Goal: Find specific page/section: Find specific page/section

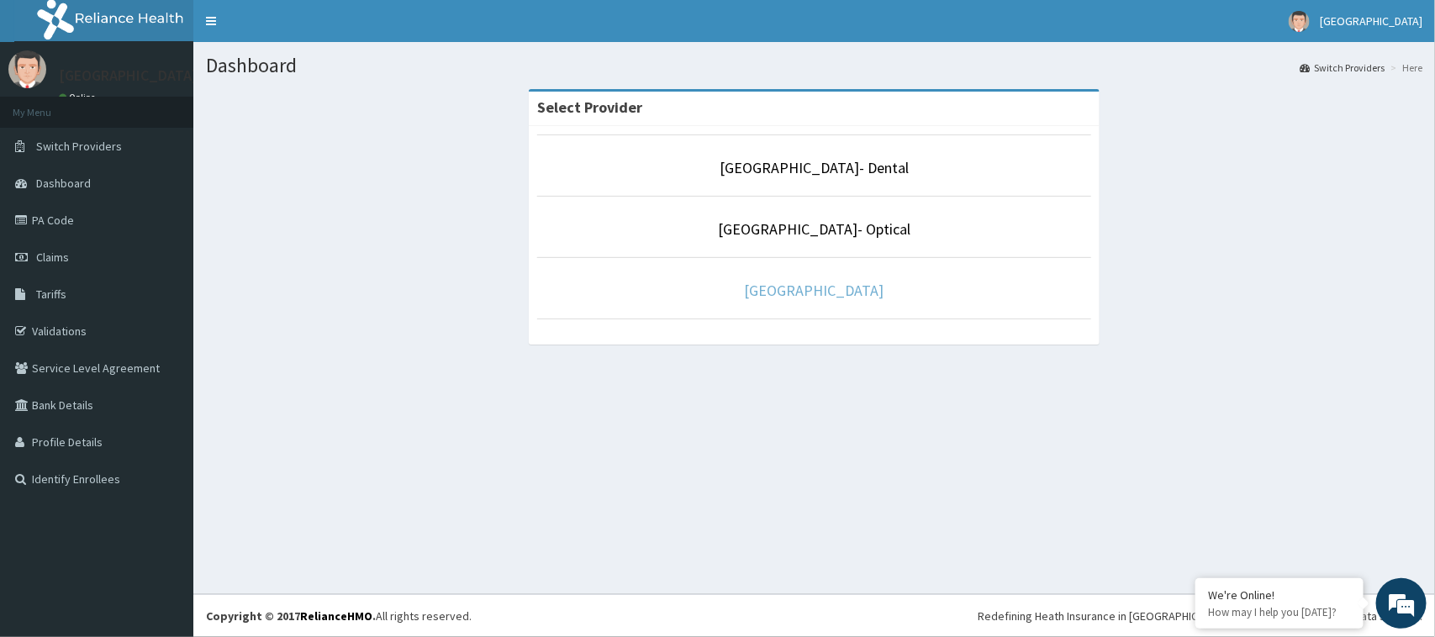
click at [822, 297] on link "[GEOGRAPHIC_DATA]" at bounding box center [815, 290] width 140 height 19
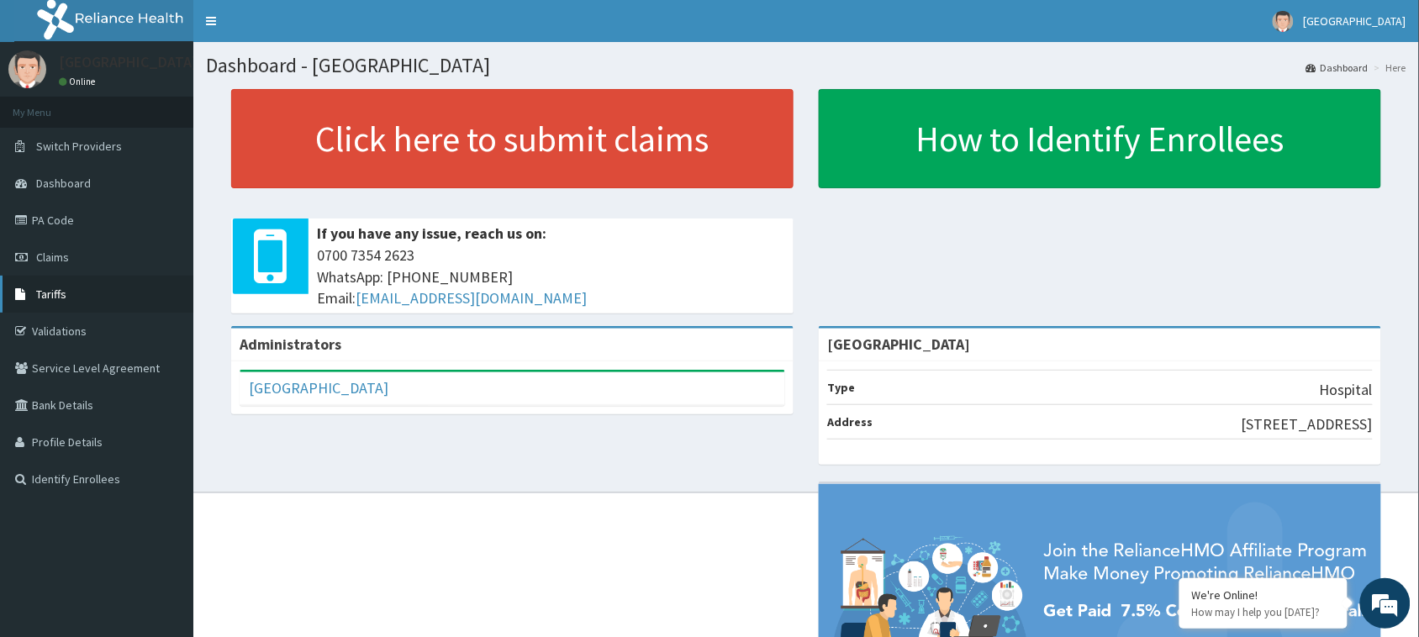
click at [34, 288] on link "Tariffs" at bounding box center [96, 294] width 193 height 37
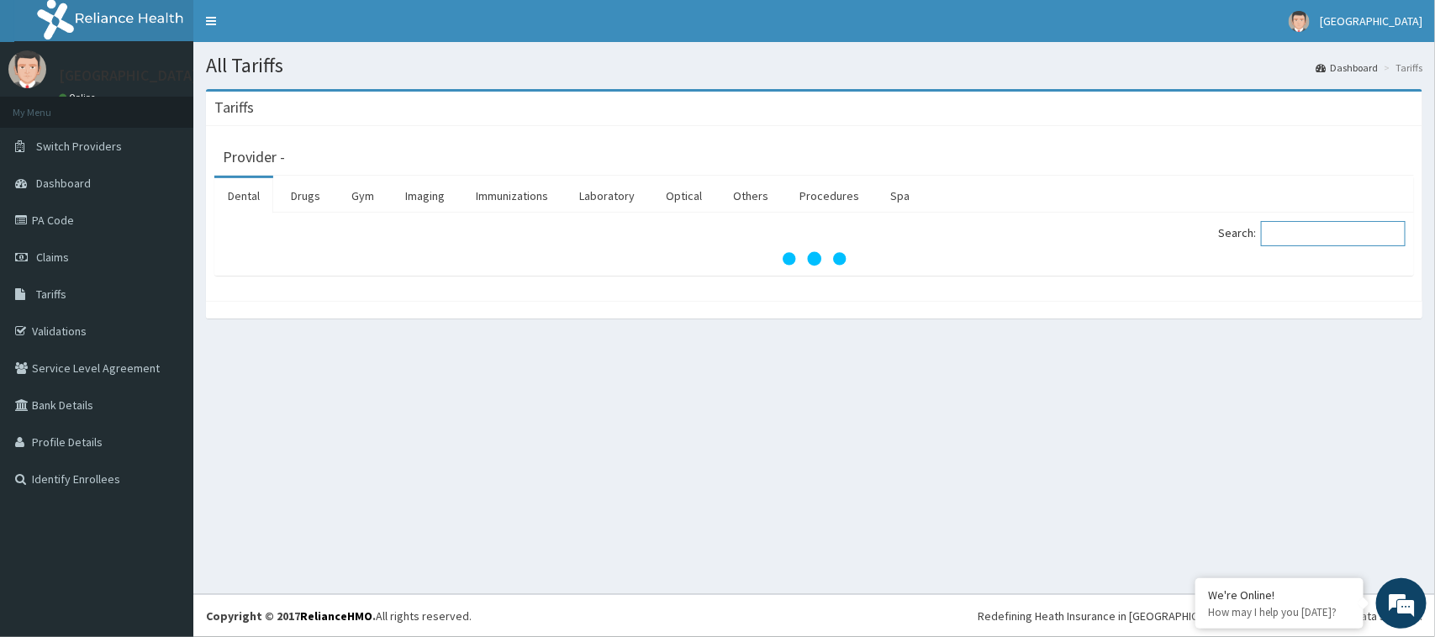
click at [1307, 232] on input "Search:" at bounding box center [1333, 233] width 145 height 25
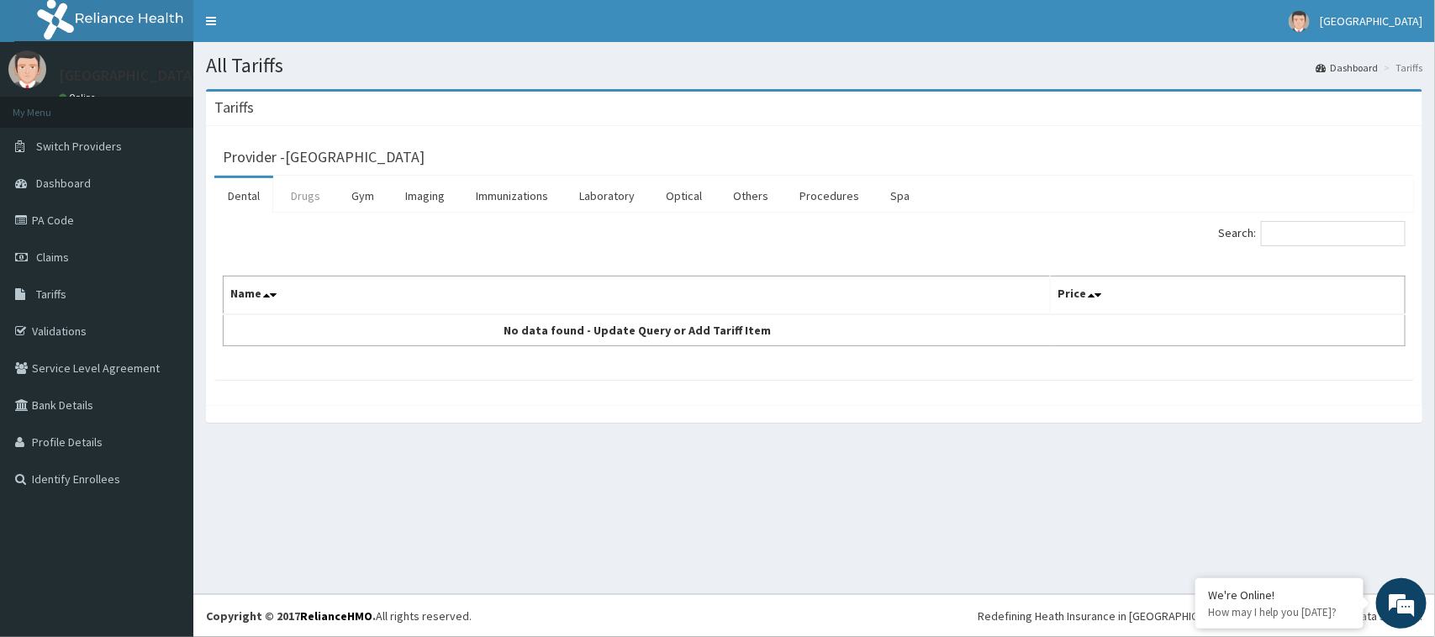
click at [312, 194] on link "Drugs" at bounding box center [305, 195] width 56 height 35
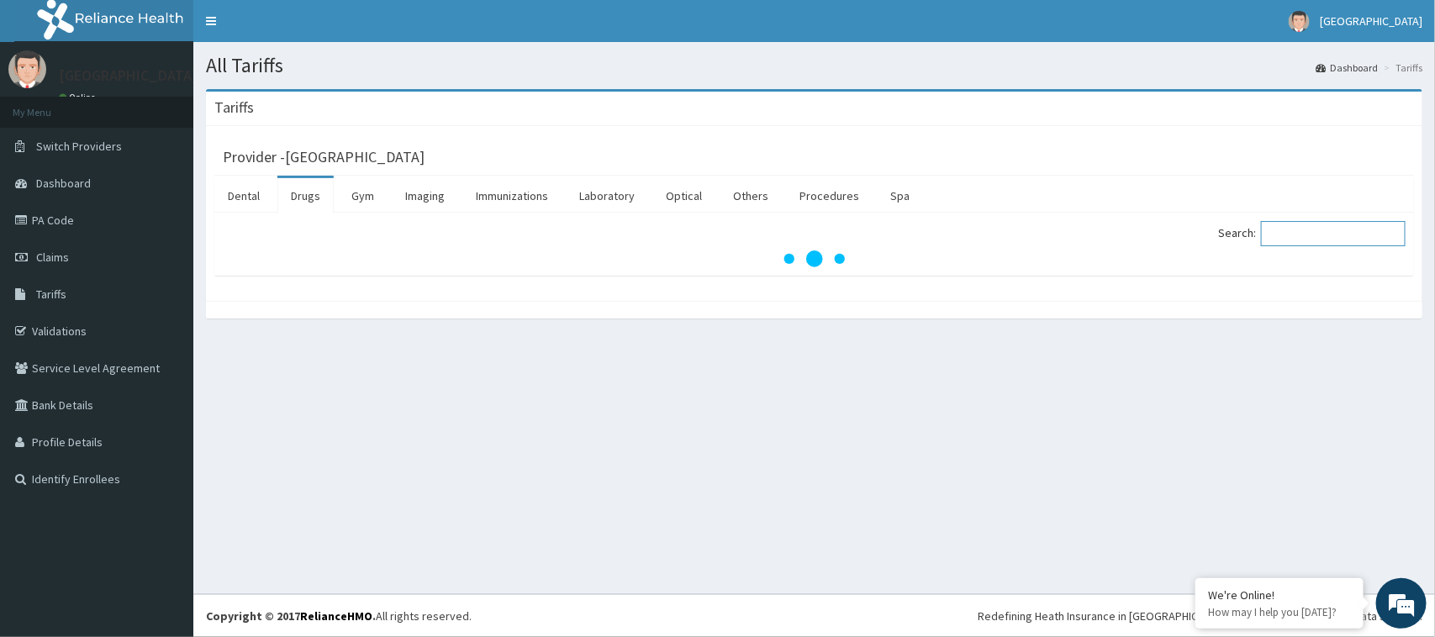
click at [1300, 228] on input "Search:" at bounding box center [1333, 233] width 145 height 25
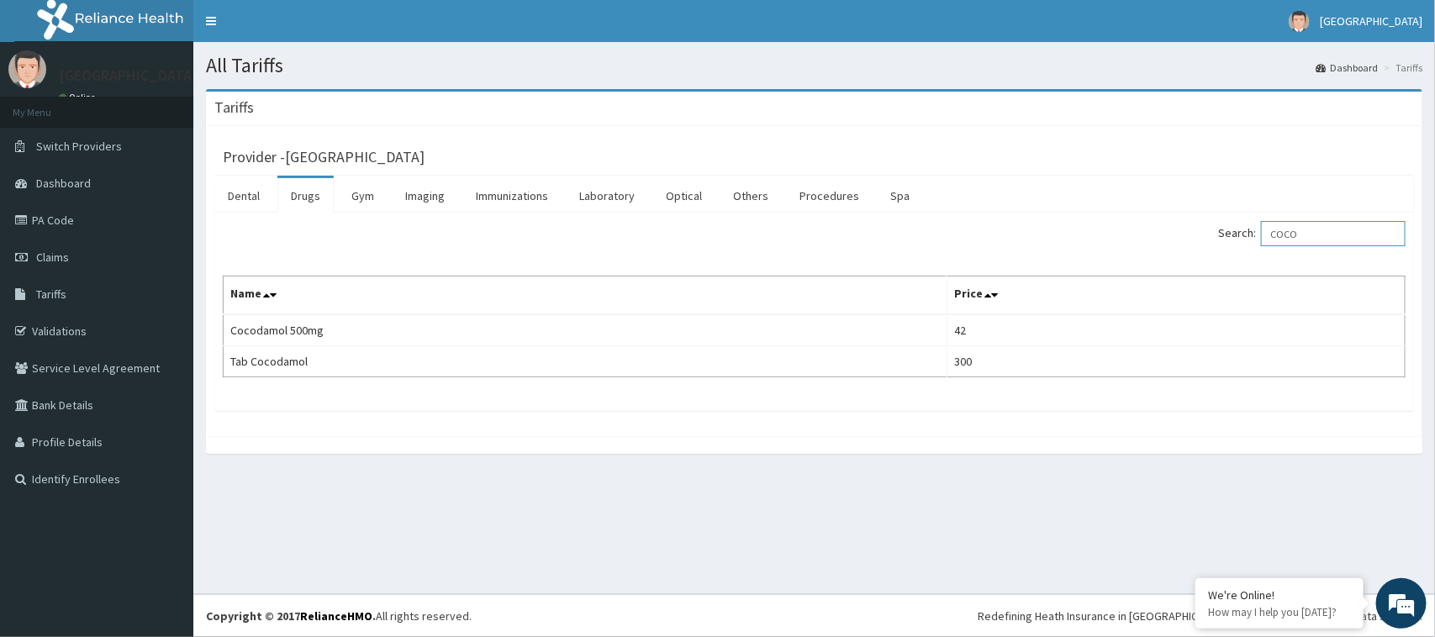
drag, startPoint x: 1342, startPoint y: 233, endPoint x: 1204, endPoint y: 248, distance: 138.7
click at [1204, 248] on div "Search: COCO" at bounding box center [1116, 235] width 579 height 29
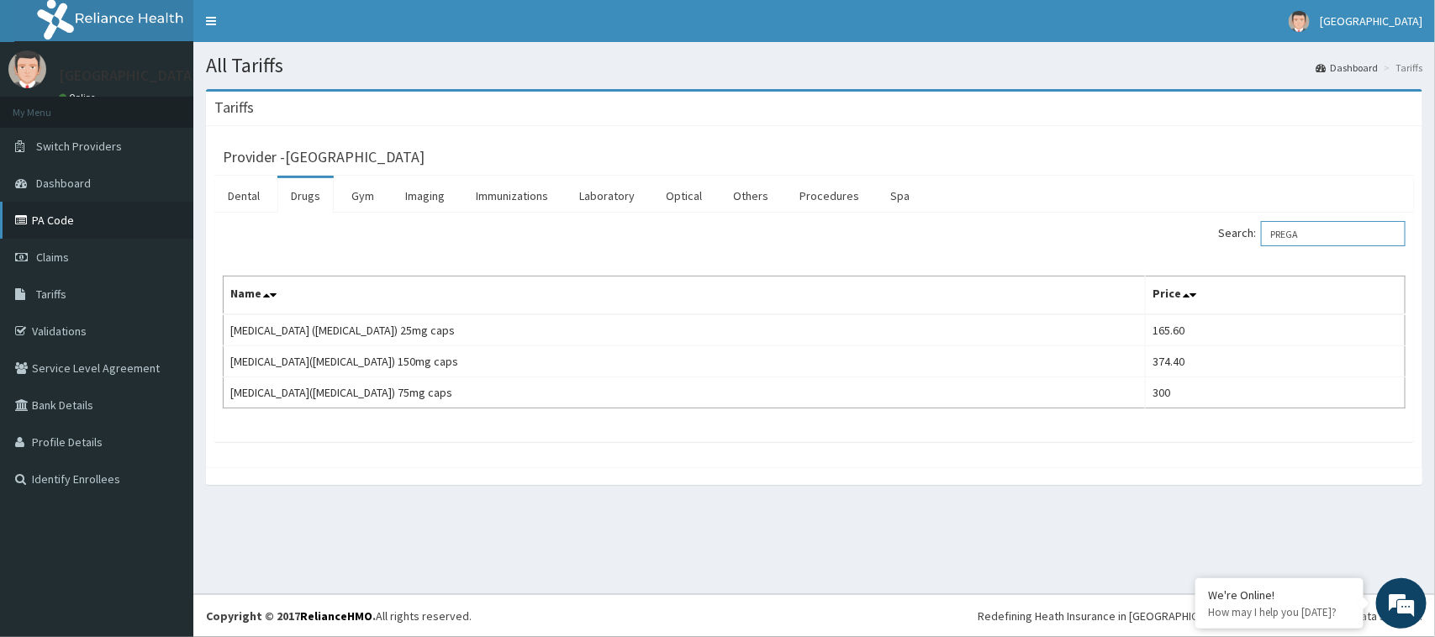
type input "PREGA"
click at [40, 221] on link "PA Code" at bounding box center [96, 220] width 193 height 37
